Goal: Transaction & Acquisition: Purchase product/service

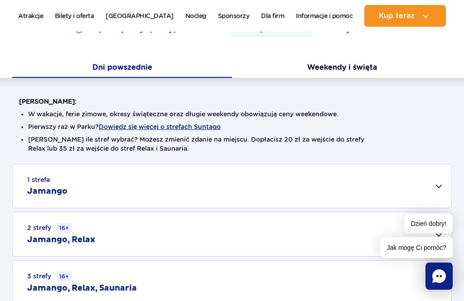
scroll to position [171, 0]
click at [68, 186] on div "1 strefa Jamango" at bounding box center [232, 187] width 439 height 44
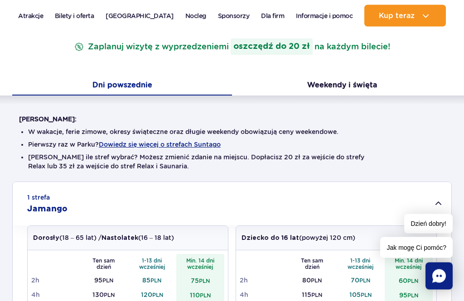
scroll to position [181, 0]
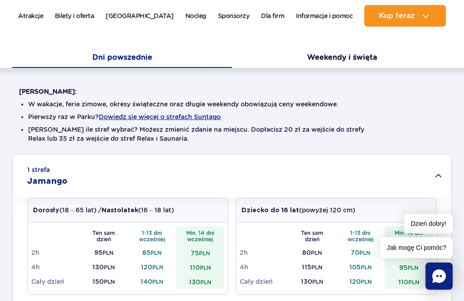
click at [344, 51] on button "Weekendy i święta" at bounding box center [342, 58] width 220 height 19
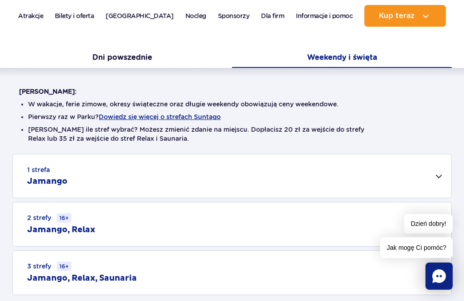
click at [155, 178] on div "1 strefa Jamango" at bounding box center [232, 177] width 439 height 44
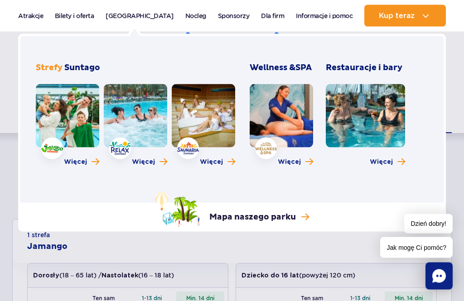
scroll to position [115, 0]
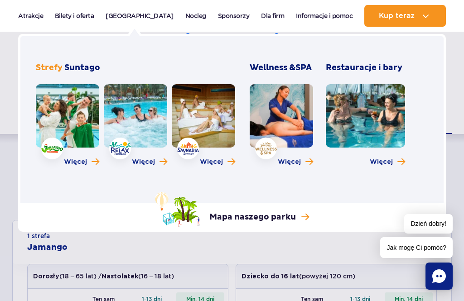
click at [371, 131] on link at bounding box center [365, 115] width 79 height 63
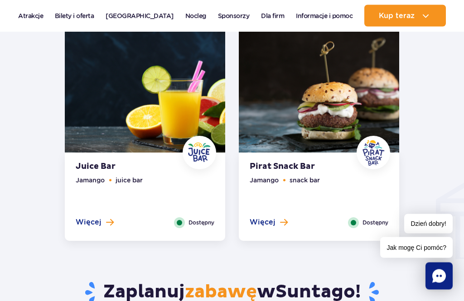
scroll to position [876, 0]
click at [269, 226] on span "Więcej" at bounding box center [263, 223] width 26 height 10
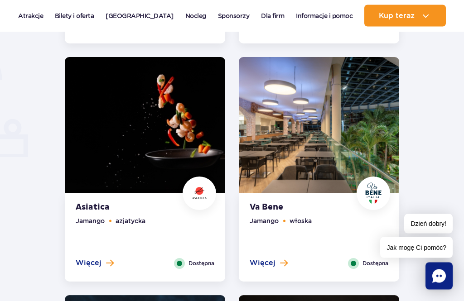
scroll to position [597, 0]
click at [100, 264] on span "Więcej" at bounding box center [89, 263] width 26 height 10
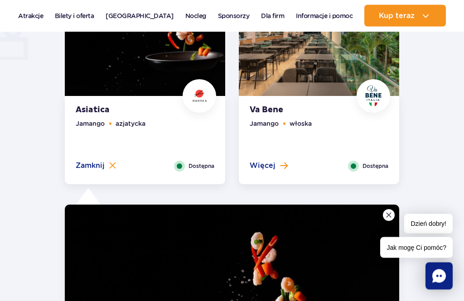
scroll to position [693, 0]
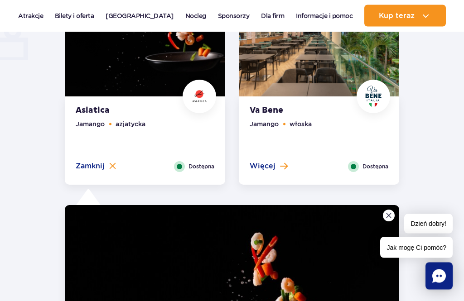
click at [276, 168] on button "Więcej" at bounding box center [269, 167] width 38 height 10
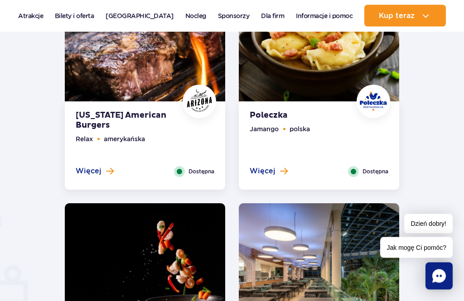
scroll to position [447, 0]
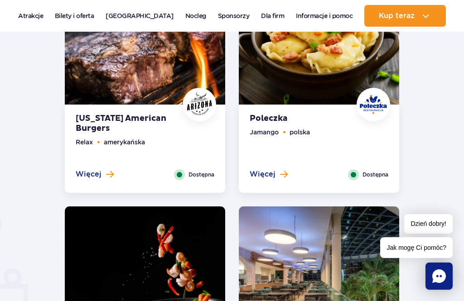
click at [99, 171] on span "Więcej" at bounding box center [89, 175] width 26 height 10
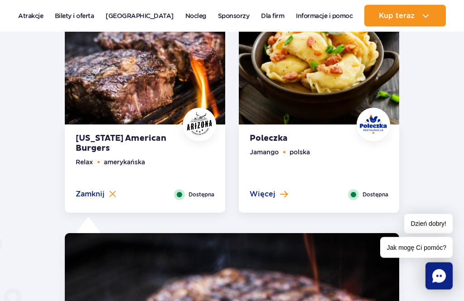
scroll to position [421, 0]
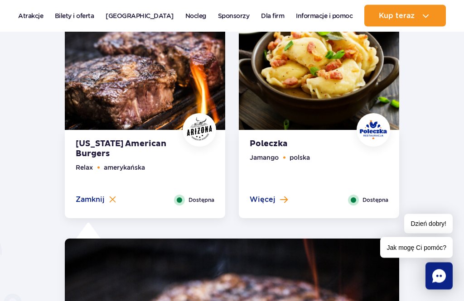
click at [275, 201] on button "Więcej" at bounding box center [269, 200] width 38 height 10
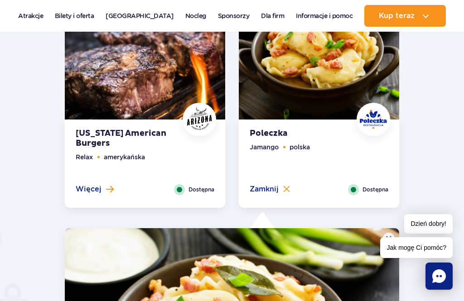
scroll to position [435, 0]
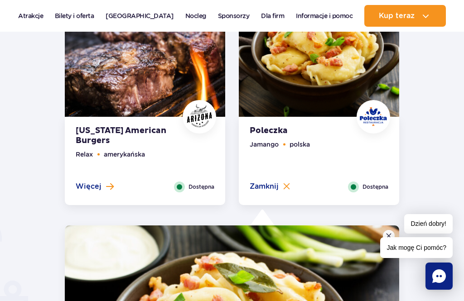
click at [102, 191] on button "Więcej" at bounding box center [95, 187] width 38 height 10
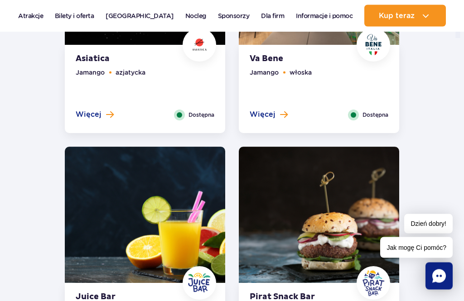
click at [95, 116] on span "Więcej" at bounding box center [89, 115] width 26 height 10
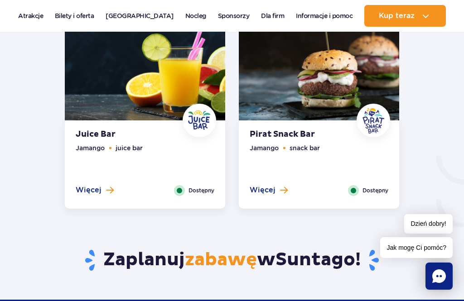
click at [271, 192] on span "Więcej" at bounding box center [263, 190] width 26 height 10
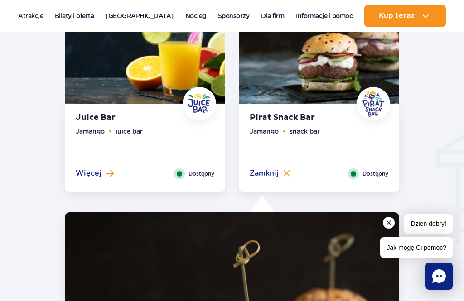
click at [104, 177] on button "Więcej" at bounding box center [95, 174] width 38 height 10
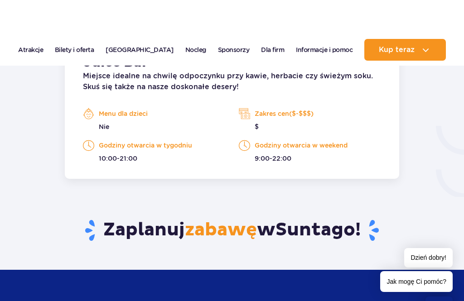
scroll to position [1289, 0]
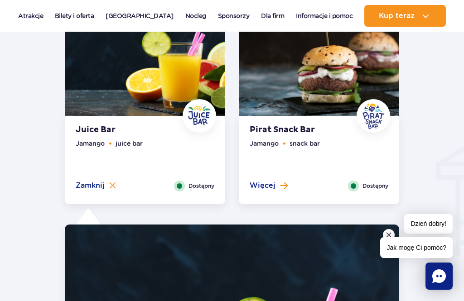
click at [272, 190] on span "Więcej" at bounding box center [263, 186] width 26 height 10
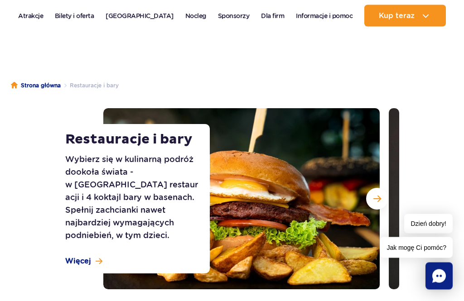
scroll to position [39, 0]
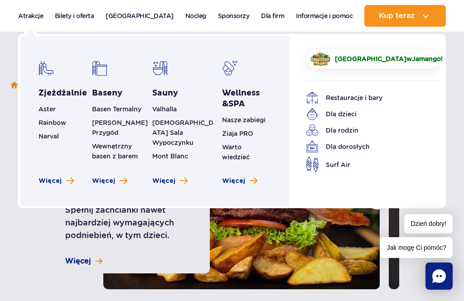
click at [339, 167] on span "Surf Air" at bounding box center [338, 165] width 24 height 10
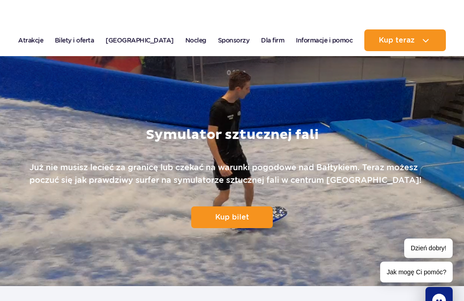
scroll to position [22, 0]
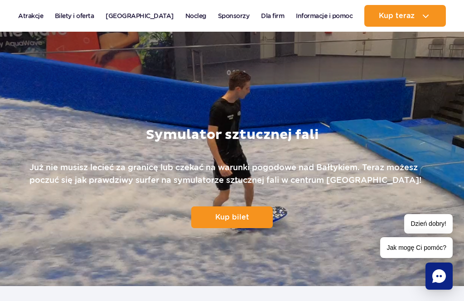
click at [235, 222] on link "Kup bilet" at bounding box center [232, 218] width 82 height 22
